Goal: Navigation & Orientation: Understand site structure

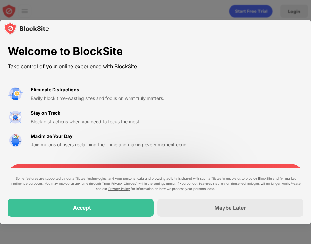
click at [135, 196] on div "Some features are supported by our affiliates’ technologies, and your personal …" at bounding box center [155, 196] width 295 height 41
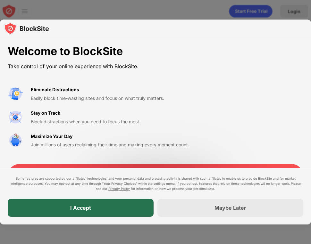
click at [133, 204] on div "I Accept" at bounding box center [81, 208] width 146 height 18
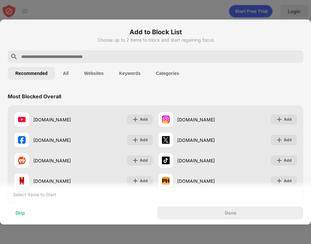
click at [16, 215] on div "Skip" at bounding box center [20, 212] width 10 height 5
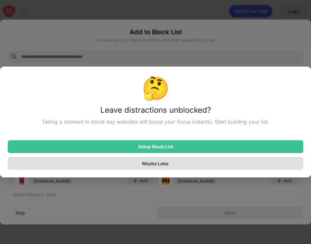
click at [158, 163] on div "Maybe Later" at bounding box center [155, 163] width 27 height 5
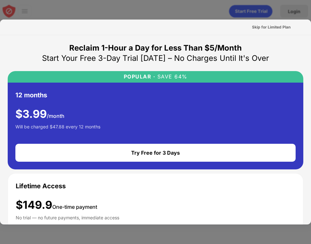
click at [284, 12] on div at bounding box center [155, 122] width 311 height 244
click at [278, 30] on div "Skip for Limited Plan" at bounding box center [271, 27] width 38 height 6
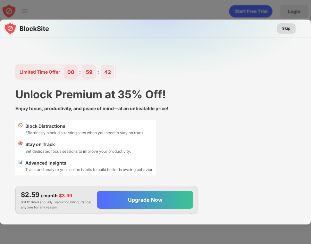
click at [288, 29] on div "Skip" at bounding box center [286, 28] width 8 height 6
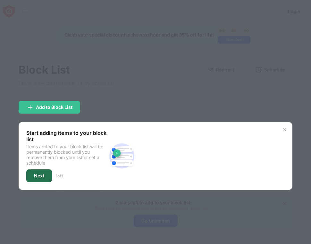
click at [37, 177] on div "Next" at bounding box center [39, 175] width 10 height 5
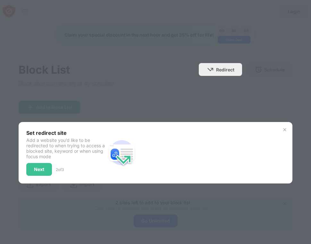
click at [283, 129] on img at bounding box center [284, 129] width 5 height 5
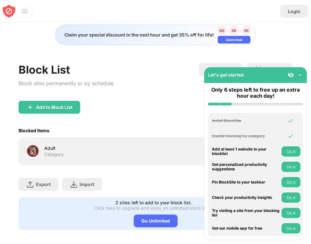
scroll to position [4, 0]
